Goal: Transaction & Acquisition: Purchase product/service

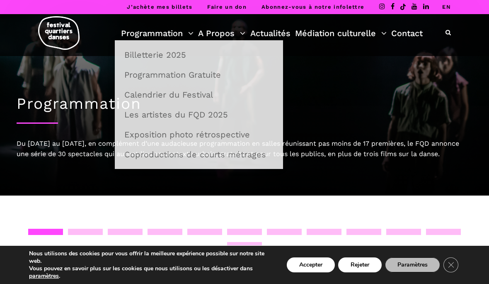
click at [189, 34] on link "Programmation" at bounding box center [157, 33] width 73 height 14
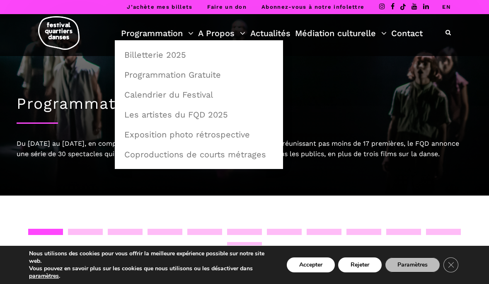
click at [205, 92] on link "Calendrier du Festival" at bounding box center [198, 94] width 159 height 19
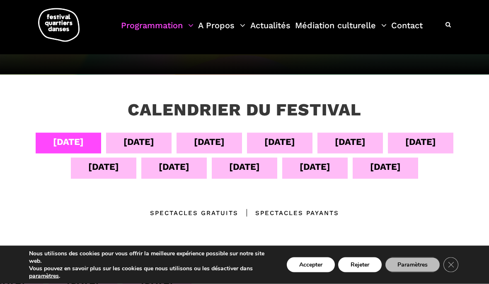
click at [395, 167] on div "[DATE]" at bounding box center [385, 166] width 31 height 15
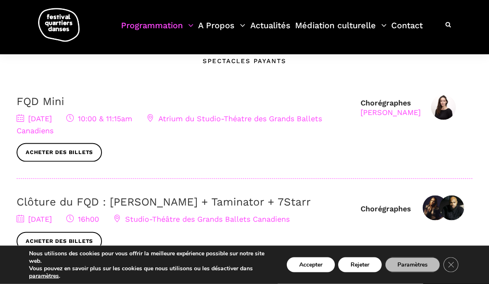
scroll to position [262, 0]
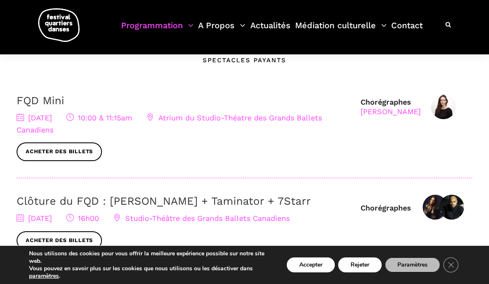
click at [448, 103] on img at bounding box center [443, 106] width 25 height 25
click at [444, 104] on img at bounding box center [443, 106] width 25 height 25
click at [91, 147] on link "Acheter des billets" at bounding box center [59, 151] width 85 height 19
click at [313, 272] on button "Accepter" at bounding box center [311, 264] width 48 height 15
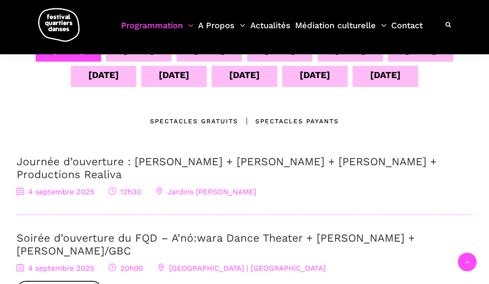
scroll to position [201, 0]
click at [399, 74] on div "[DATE]" at bounding box center [385, 75] width 31 height 15
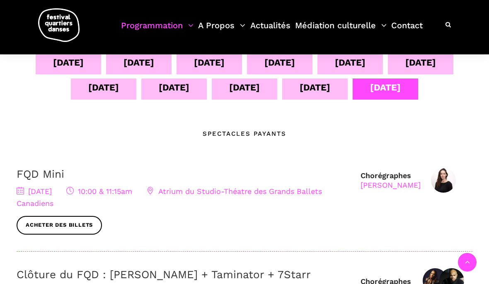
scroll to position [189, 0]
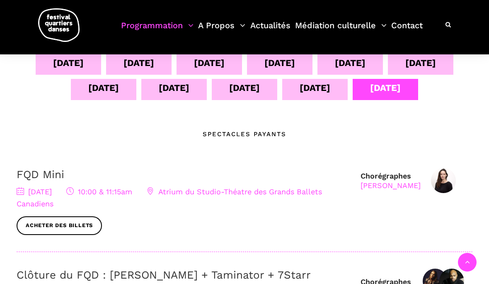
click at [447, 179] on img at bounding box center [443, 180] width 25 height 25
click at [399, 187] on div "[PERSON_NAME]" at bounding box center [391, 185] width 60 height 10
click at [393, 182] on div "[PERSON_NAME]" at bounding box center [391, 185] width 60 height 10
click at [389, 183] on div "[PERSON_NAME]" at bounding box center [391, 185] width 60 height 10
click at [79, 221] on link "Acheter des billets" at bounding box center [59, 225] width 85 height 19
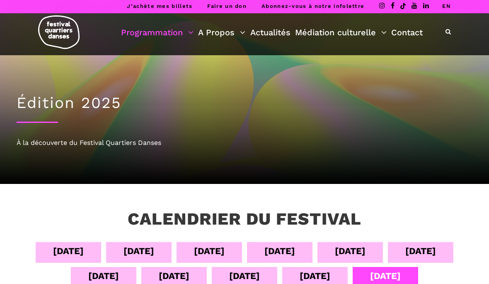
scroll to position [0, 0]
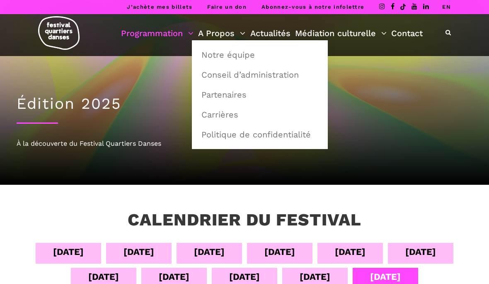
click at [242, 30] on link "A Propos" at bounding box center [221, 33] width 47 height 14
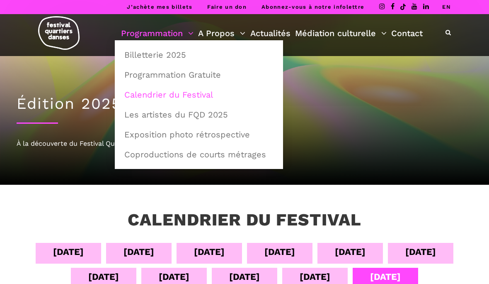
click at [171, 53] on link "Billetterie 2025" at bounding box center [198, 54] width 159 height 19
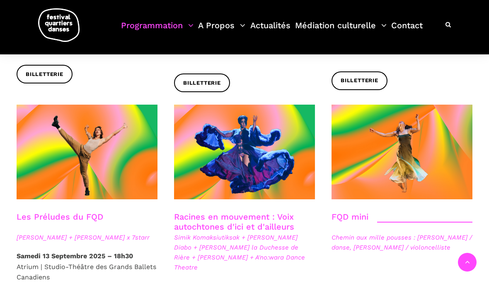
scroll to position [1144, 0]
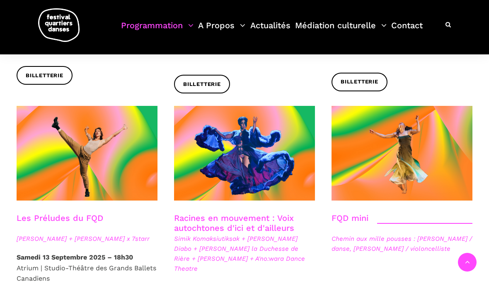
click at [428, 117] on span at bounding box center [402, 153] width 141 height 95
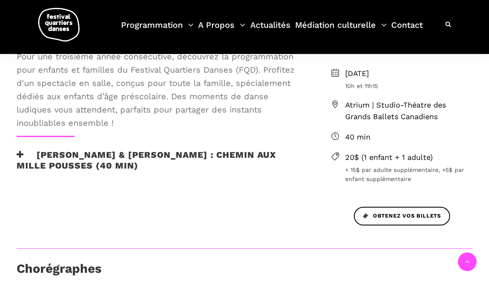
scroll to position [221, 0]
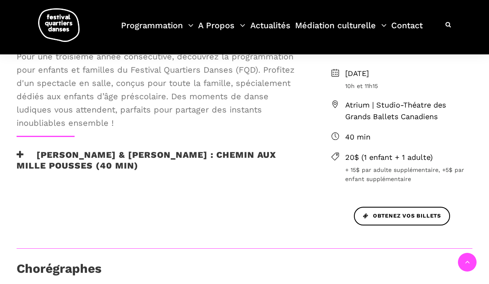
click at [402, 214] on span "Obtenez vos billets" at bounding box center [402, 215] width 78 height 9
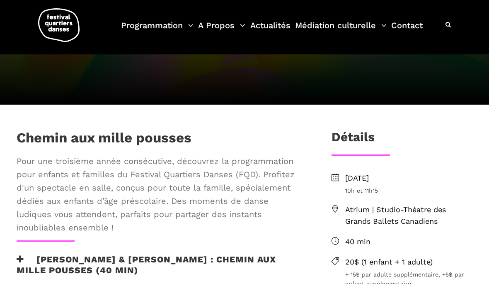
scroll to position [111, 0]
